Goal: Task Accomplishment & Management: Use online tool/utility

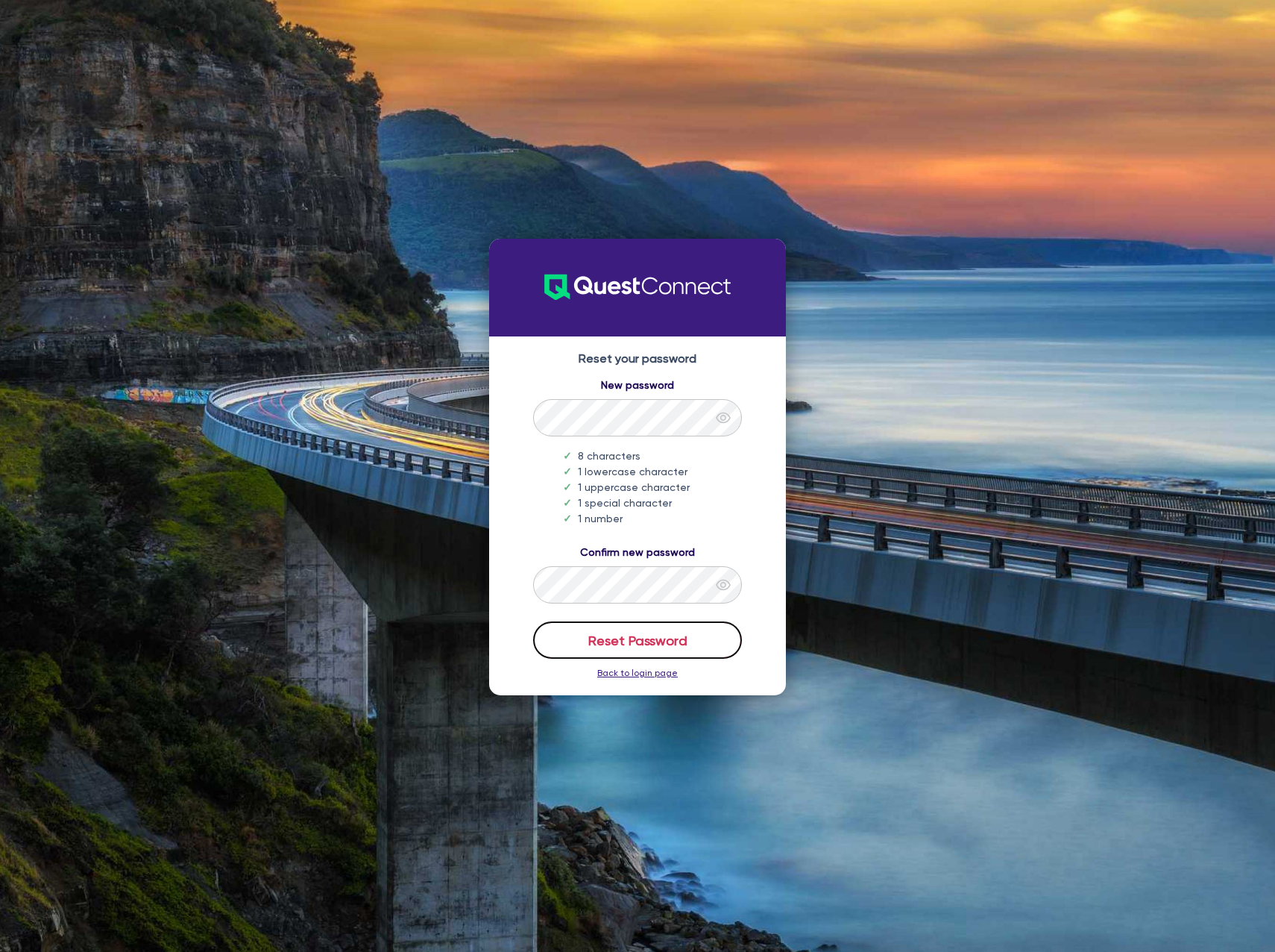
click at [601, 634] on button "Reset Password" at bounding box center [638, 640] width 209 height 37
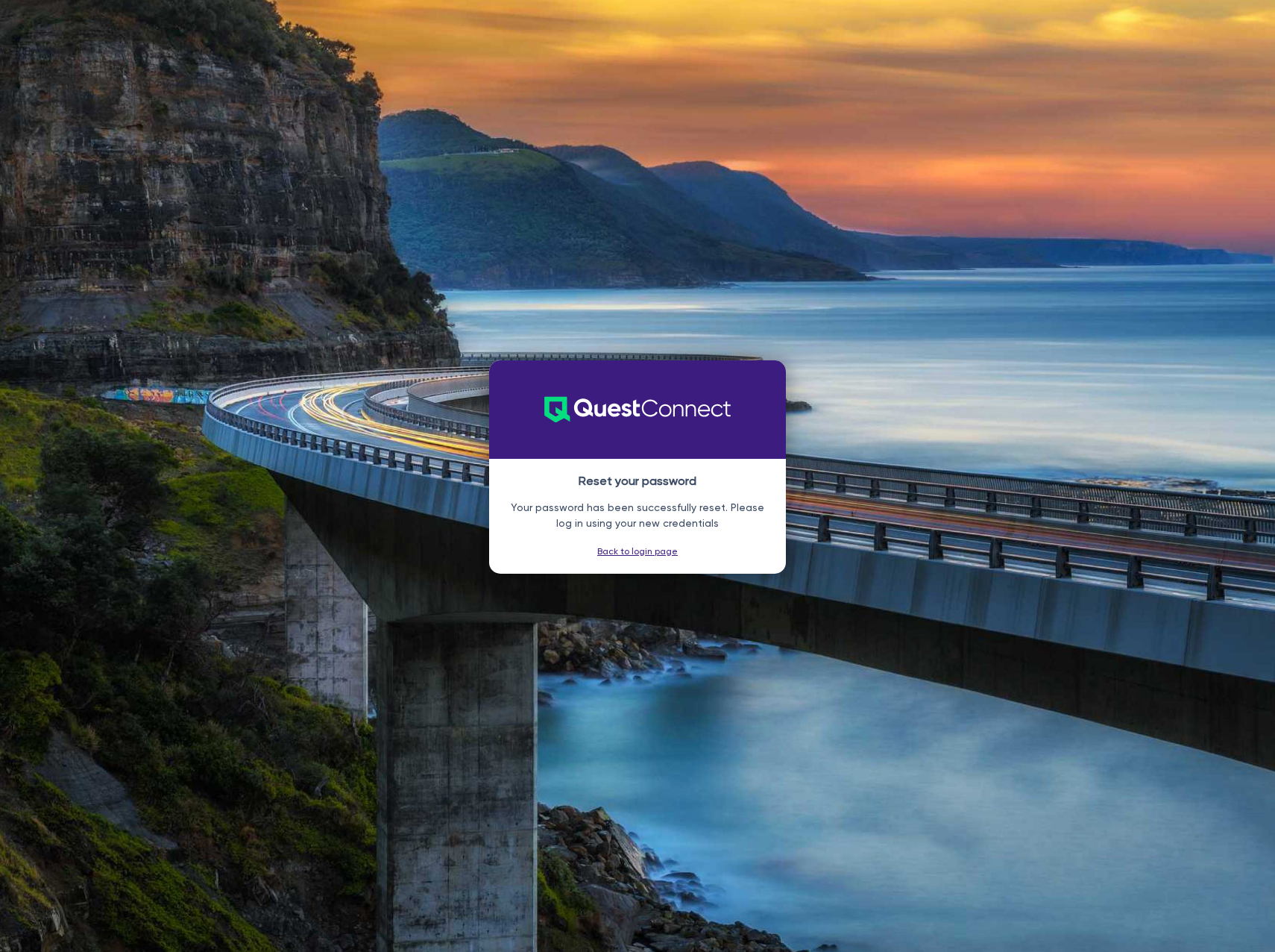
click at [617, 551] on link "Back to login page" at bounding box center [638, 551] width 81 height 10
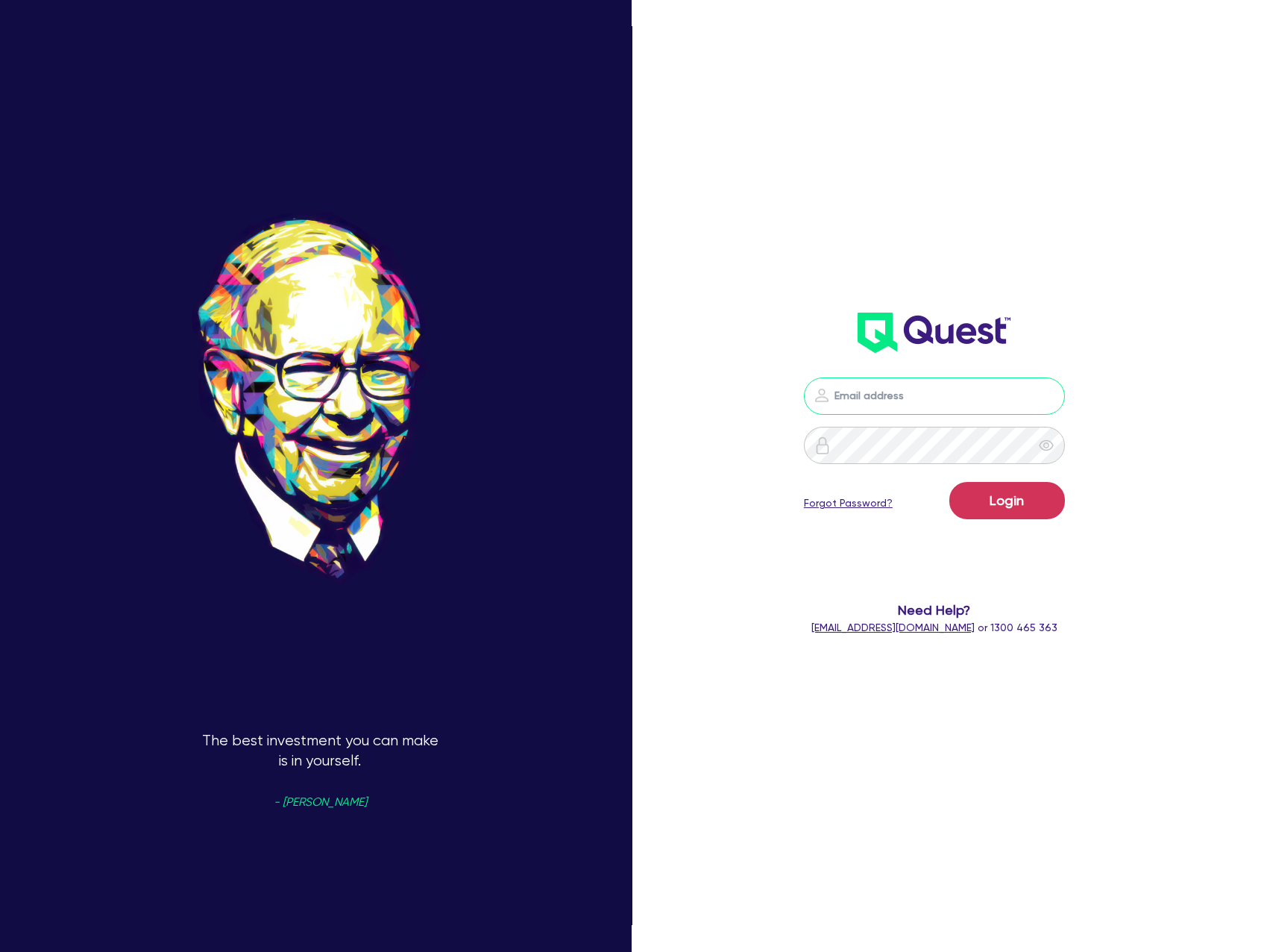
type input "[PERSON_NAME][EMAIL_ADDRESS][DOMAIN_NAME]"
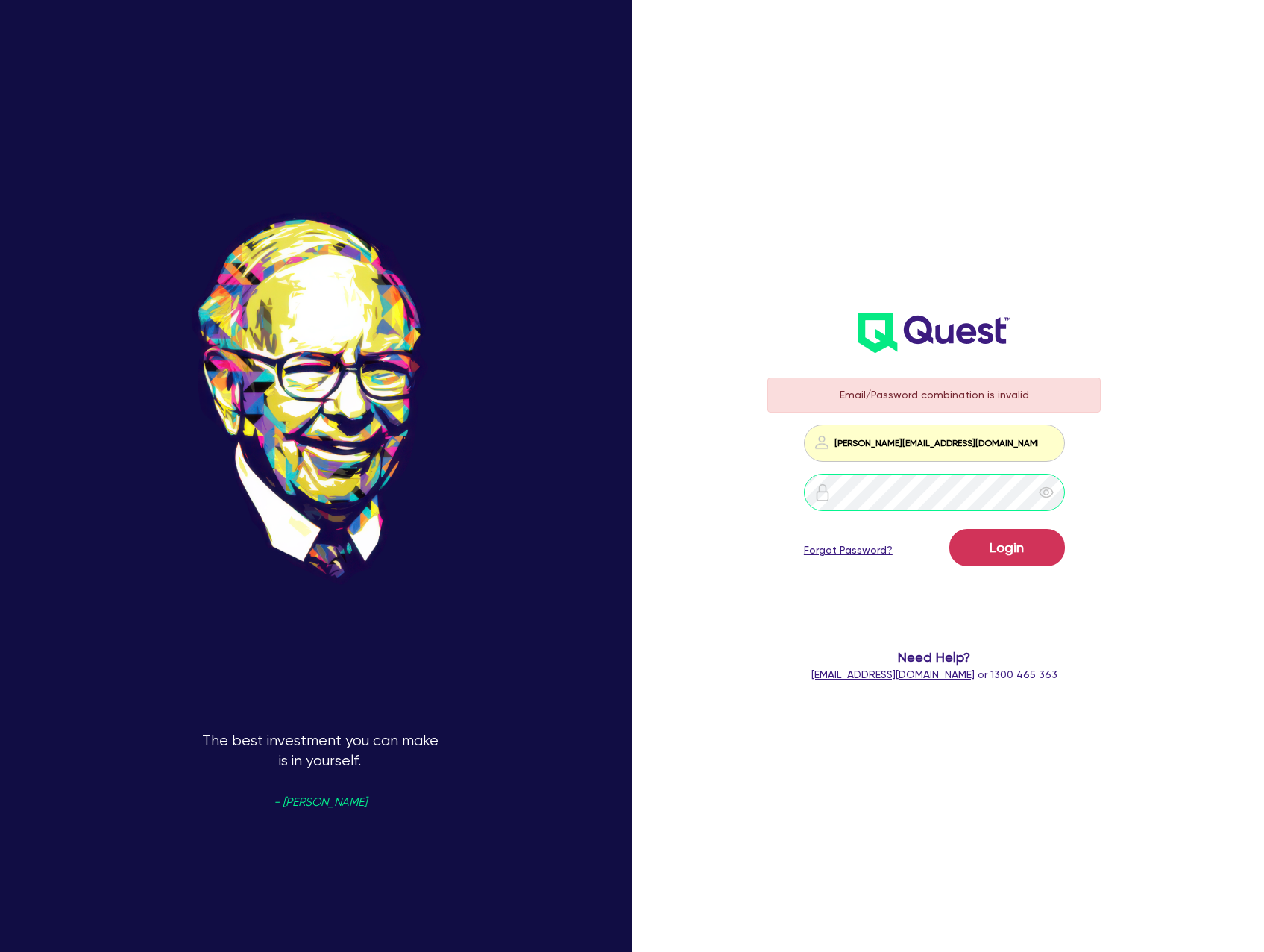
click at [810, 489] on div at bounding box center [933, 492] width 333 height 37
click at [949, 529] on button "Login" at bounding box center [1007, 547] width 116 height 37
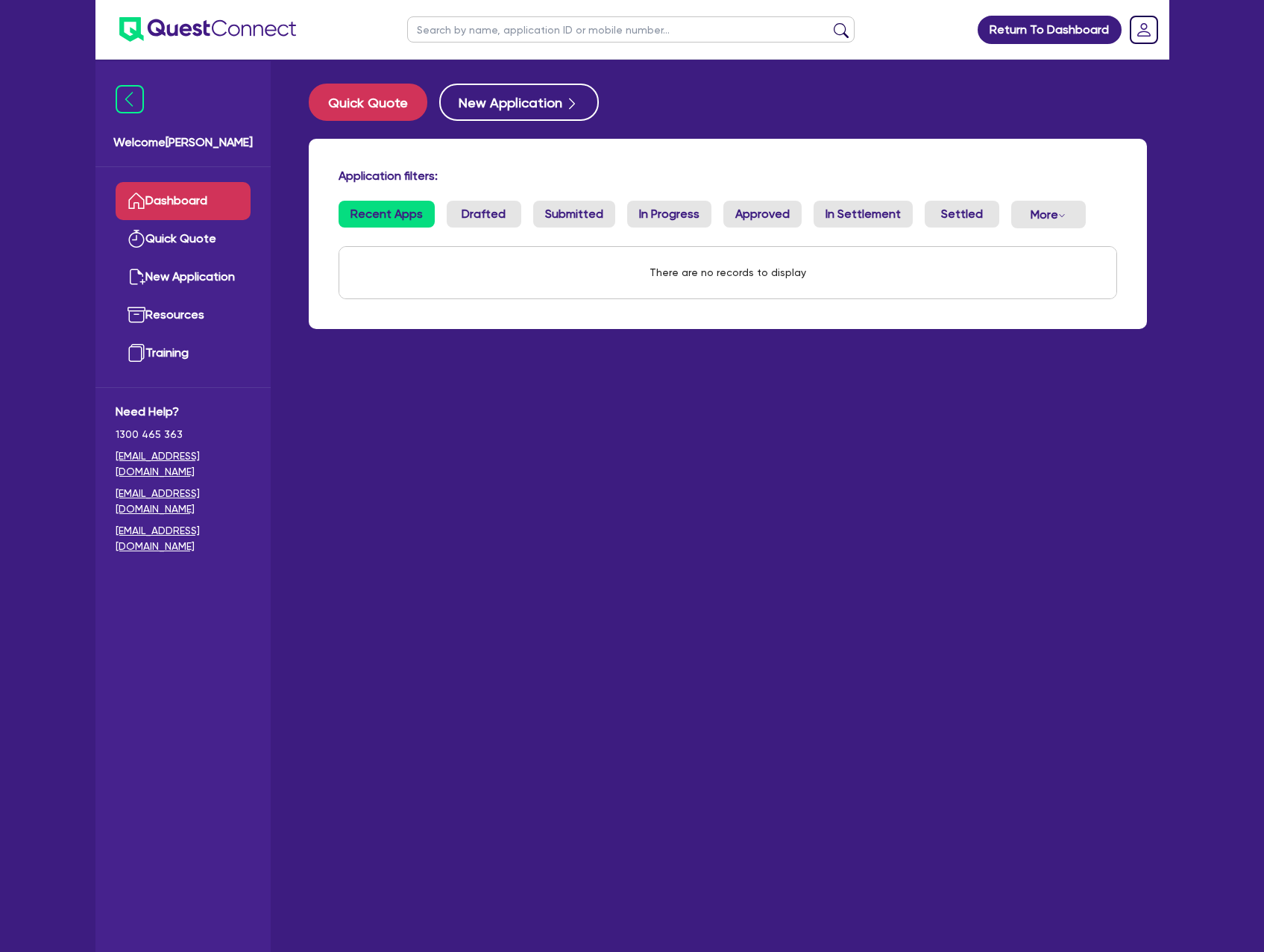
click at [783, 121] on div "Quick Quote New Application Application filters: Recent Apps Drafted Submitted …" at bounding box center [728, 215] width 883 height 263
